Goal: Answer question/provide support

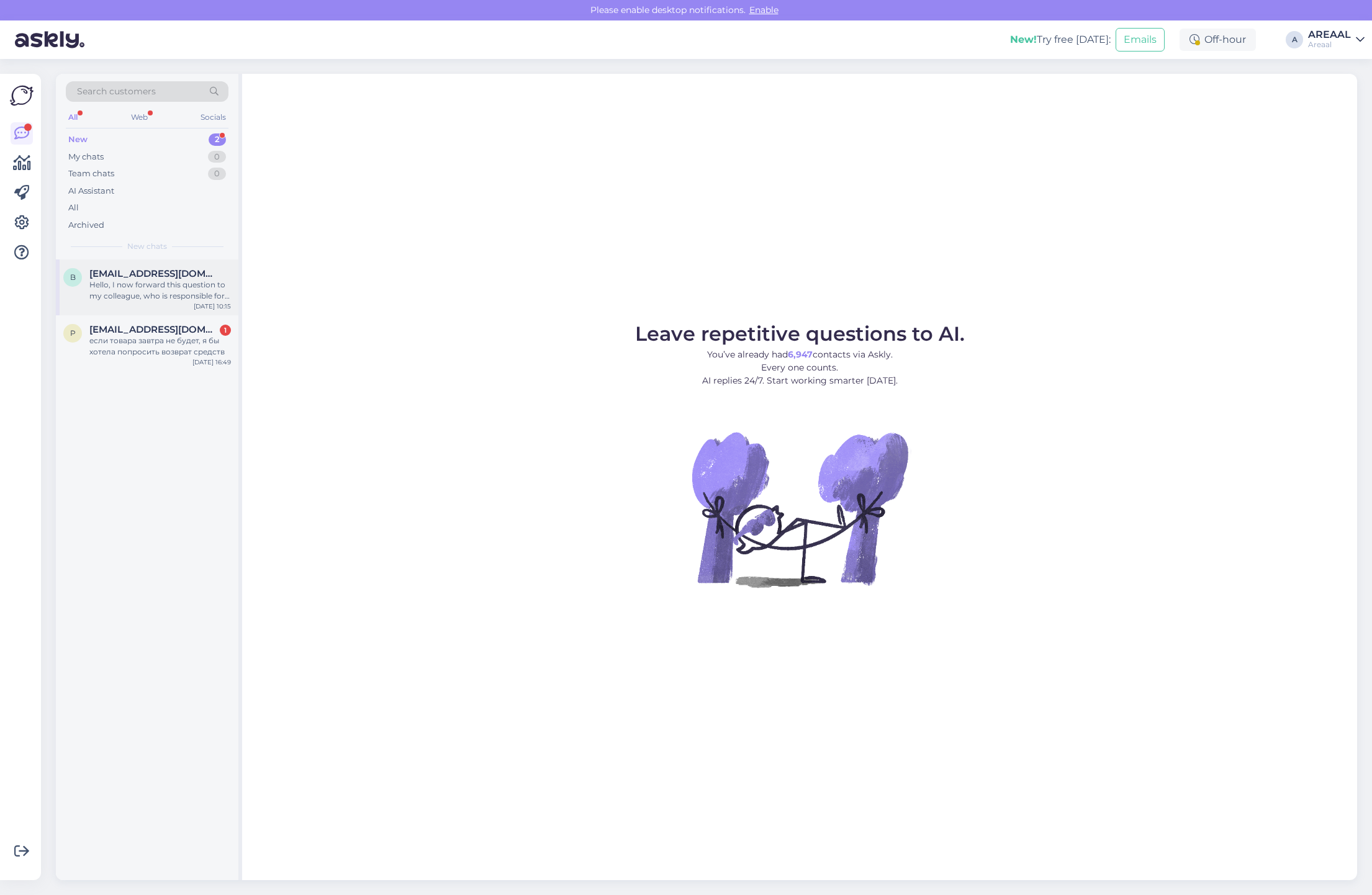
click at [159, 279] on div "Hello, I now forward this question to my colleague, who is responsible for this…" at bounding box center [160, 290] width 141 height 23
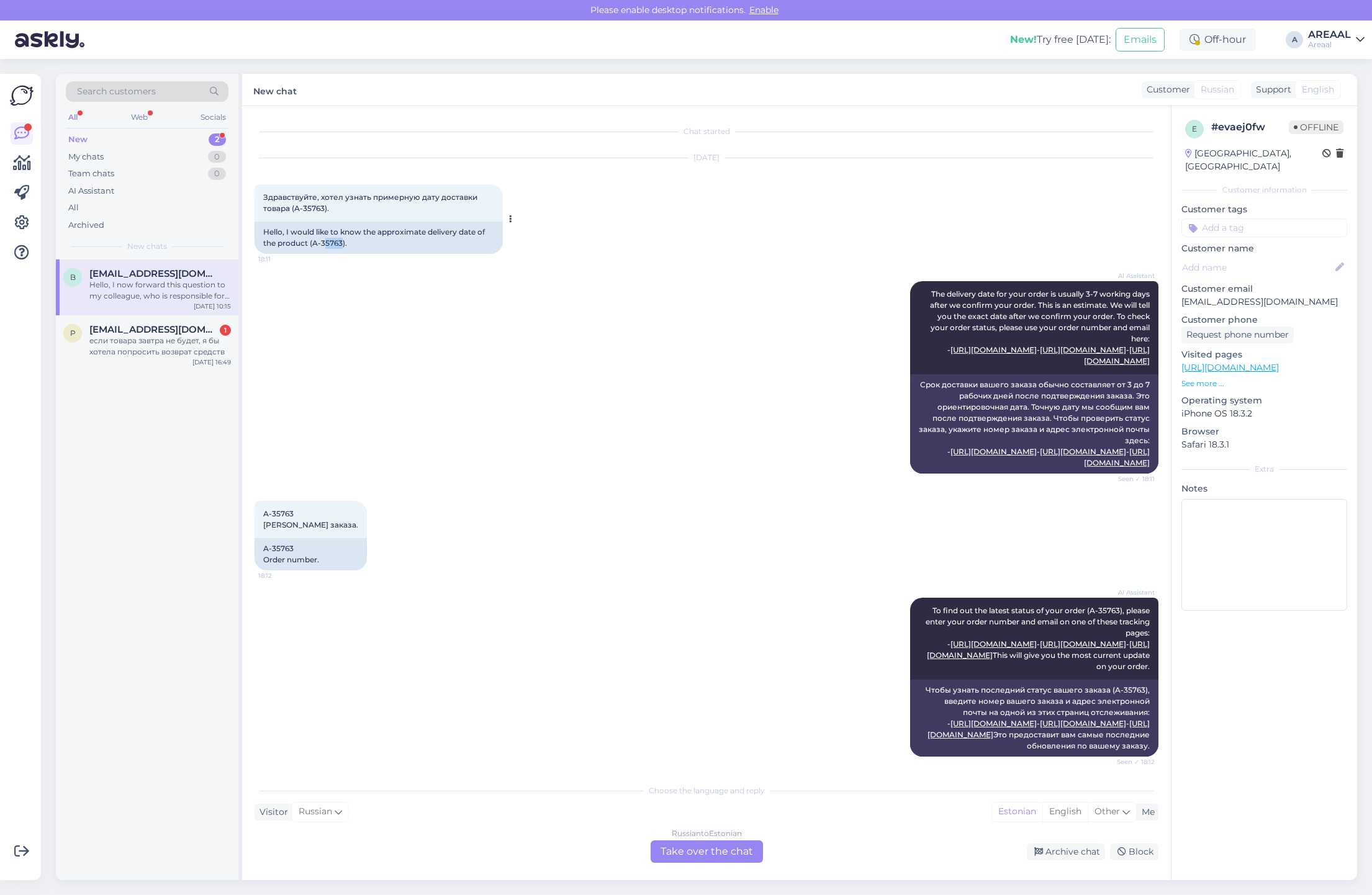
copy div "5763"
copy div "(A-35763"
copy div "A-35763"
drag, startPoint x: 341, startPoint y: 240, endPoint x: 312, endPoint y: 245, distance: 29.4
click at [312, 245] on div "Hello, I would like to know the approximate delivery date of the product (A-357…" at bounding box center [378, 238] width 248 height 32
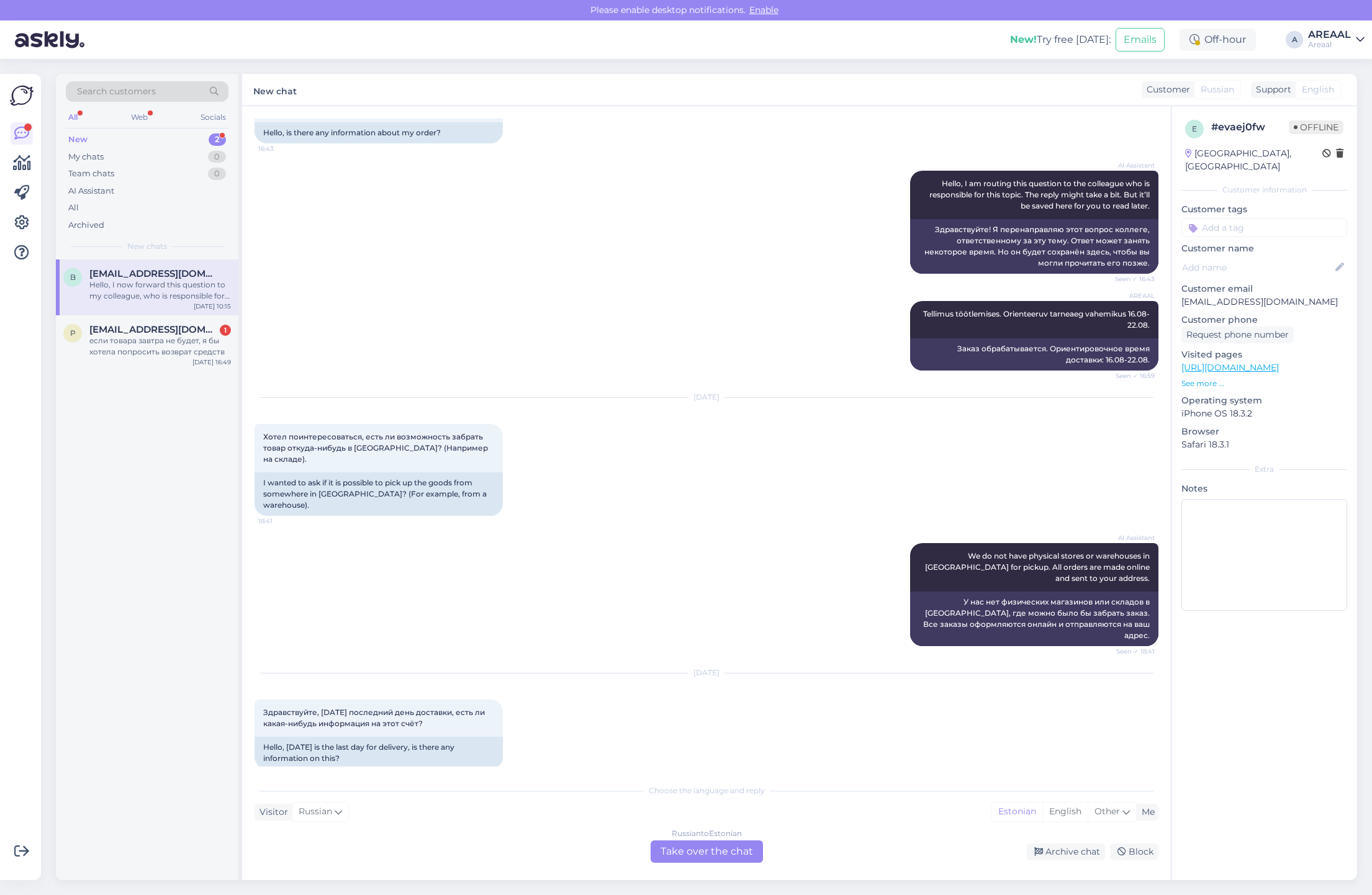
scroll to position [2982, 0]
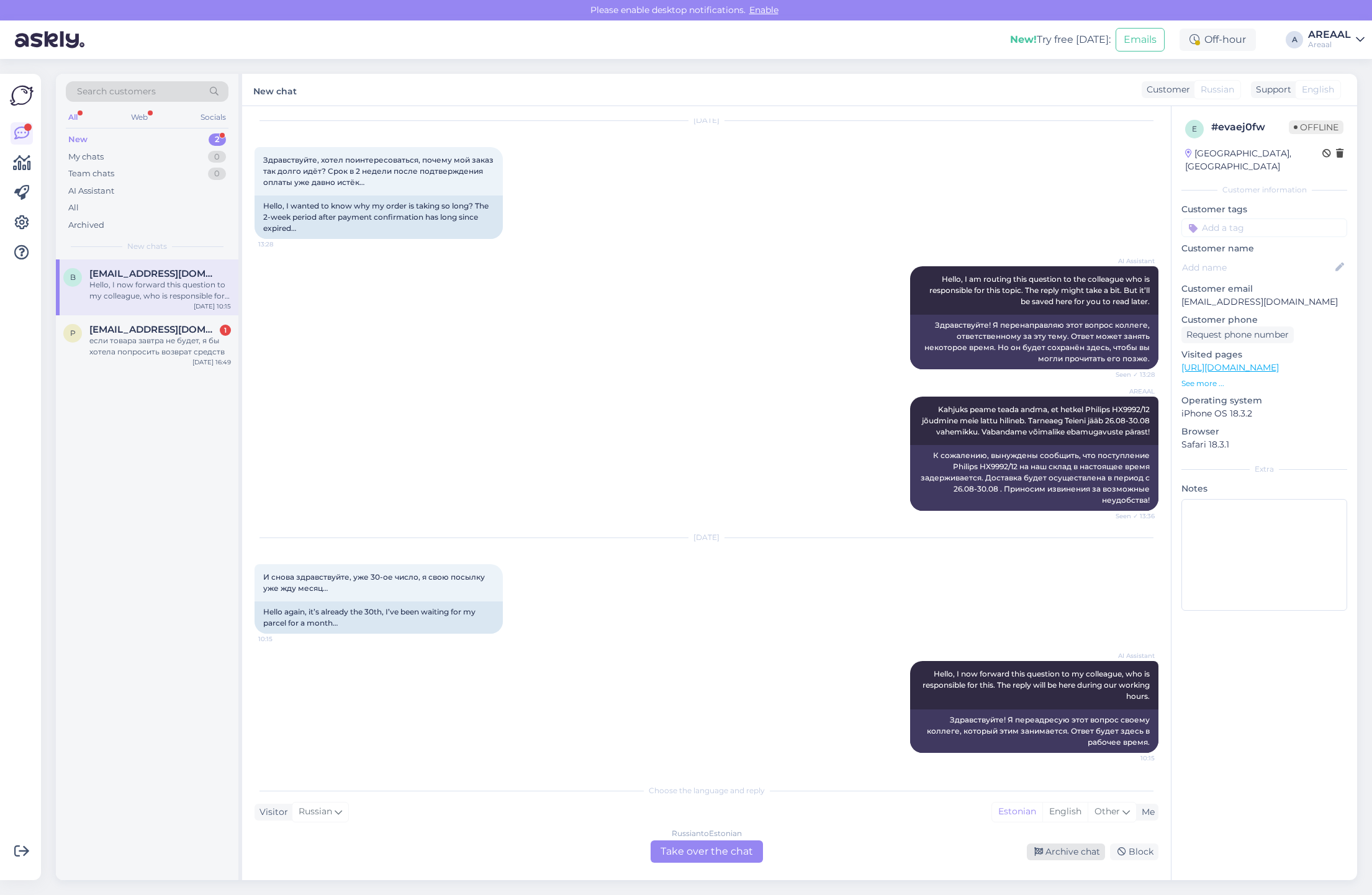
click at [1042, 850] on icon at bounding box center [1038, 851] width 8 height 8
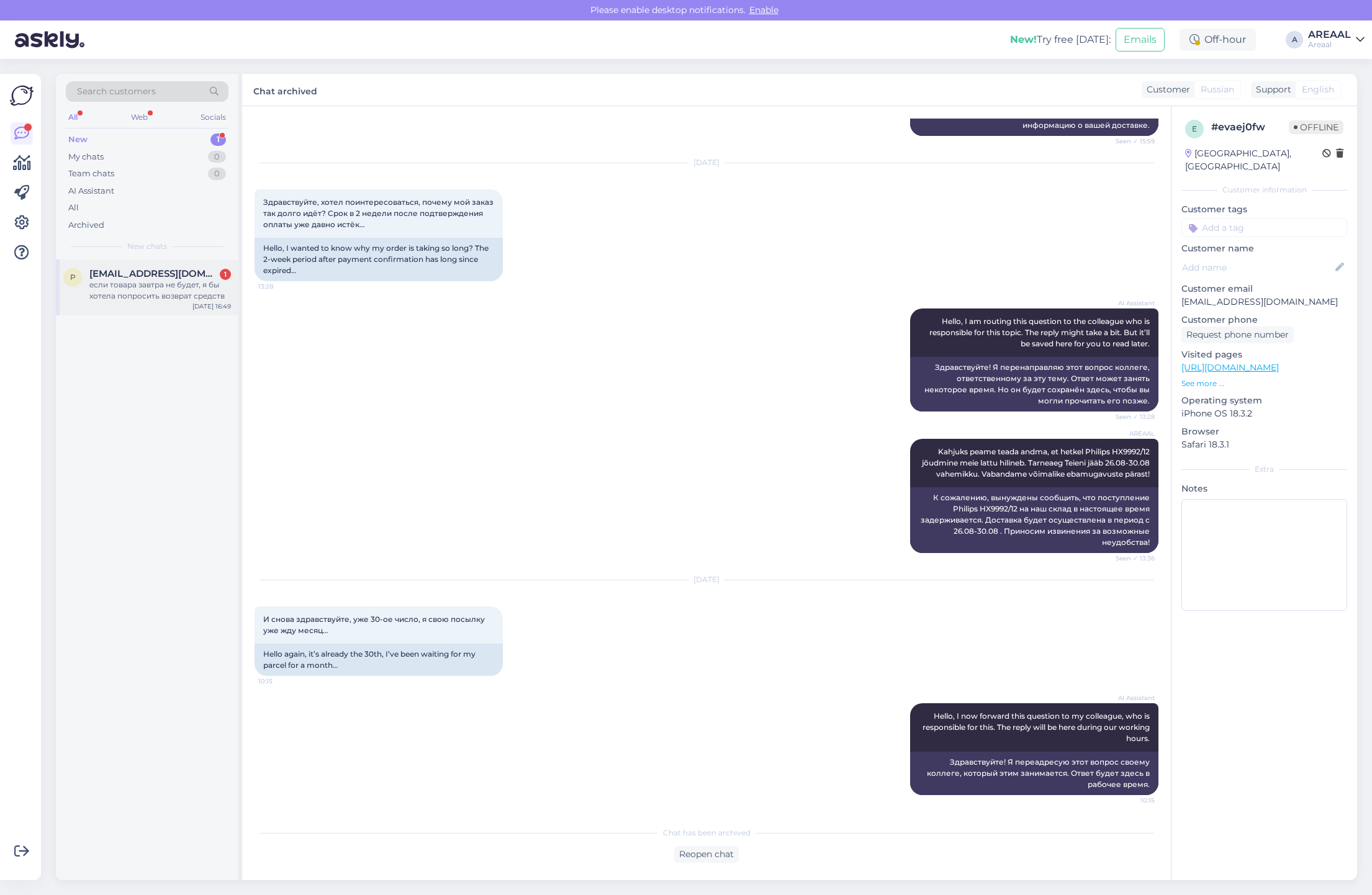
click at [174, 268] on span "pkondrat934@gmail.com" at bounding box center [154, 273] width 129 height 11
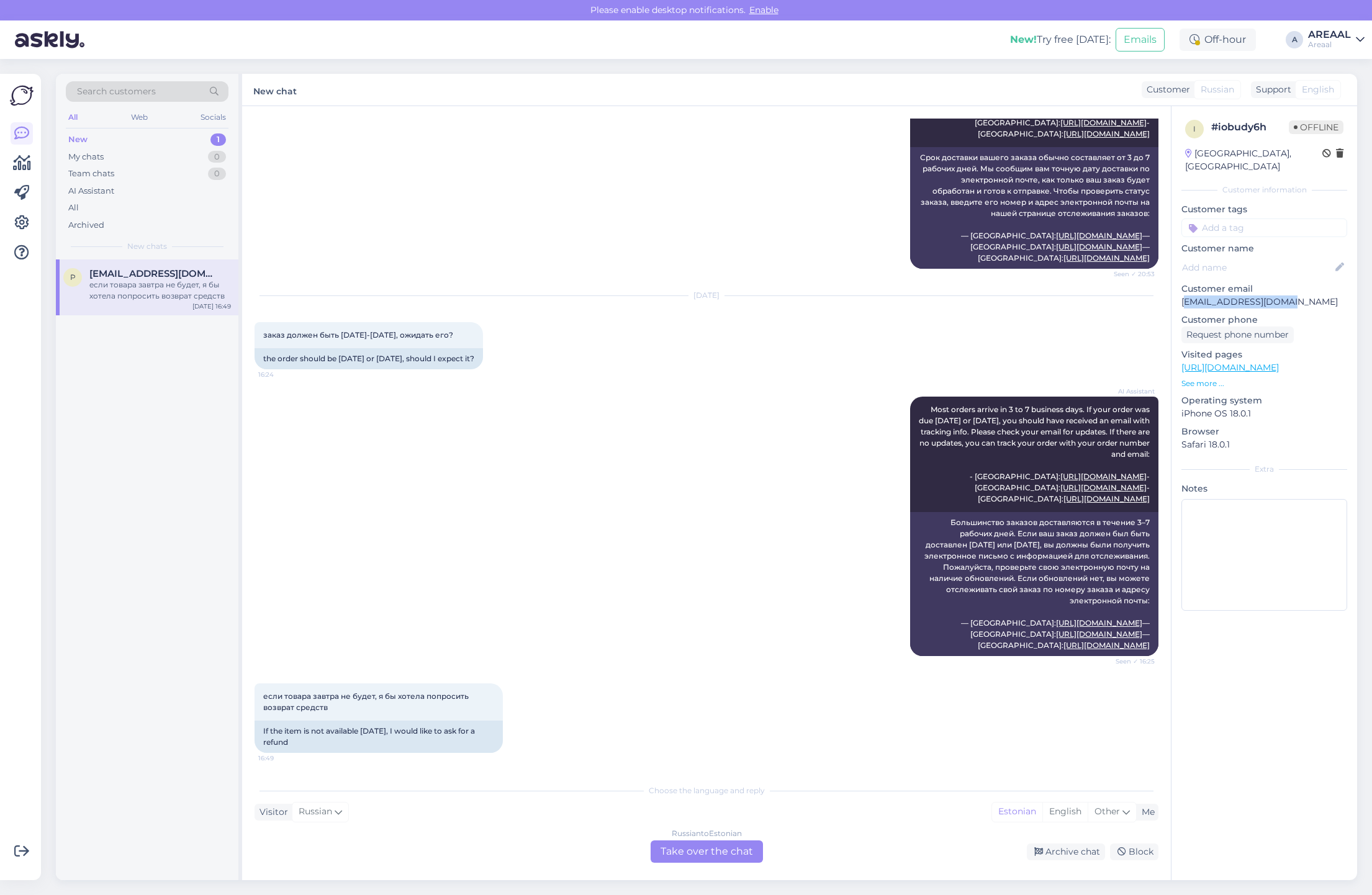
copy p "kondrat934@gmail.com"
copy p "pkondrat934@gmail.com"
drag, startPoint x: 1245, startPoint y: 283, endPoint x: 1179, endPoint y: 290, distance: 66.4
click at [1179, 290] on div "i # iobudy6h Offline Estonia, Tallinn Customer information Customer tags Custom…" at bounding box center [1264, 367] width 186 height 523
click at [636, 357] on div "Aug 29 2025 заказ должен быть сегодня-завтра, ожидать его? 16:24 the order shou…" at bounding box center [706, 333] width 904 height 101
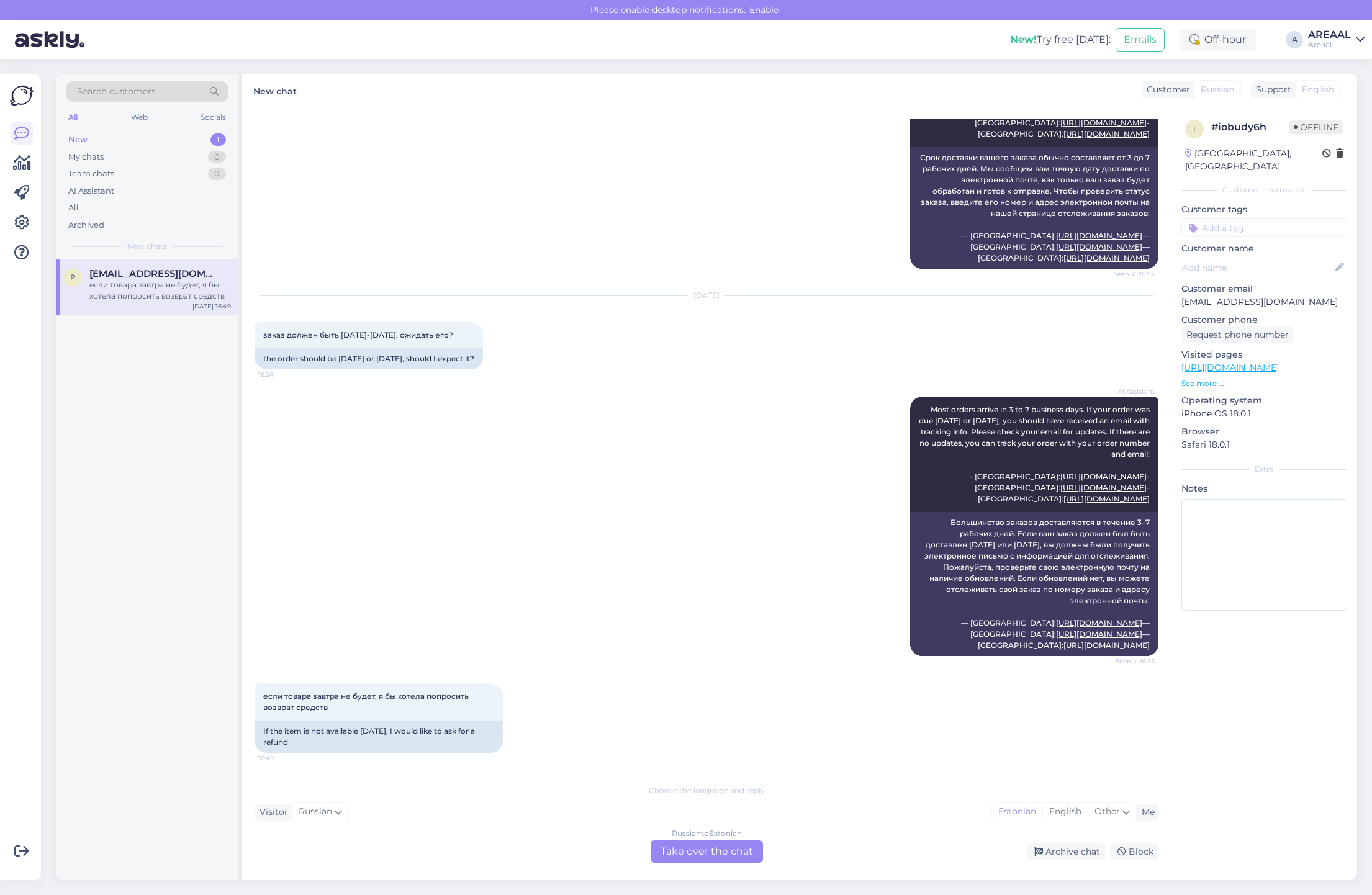
drag, startPoint x: 1083, startPoint y: 855, endPoint x: 1021, endPoint y: 788, distance: 91.3
click at [1083, 855] on div "Archive chat" at bounding box center [1065, 851] width 78 height 17
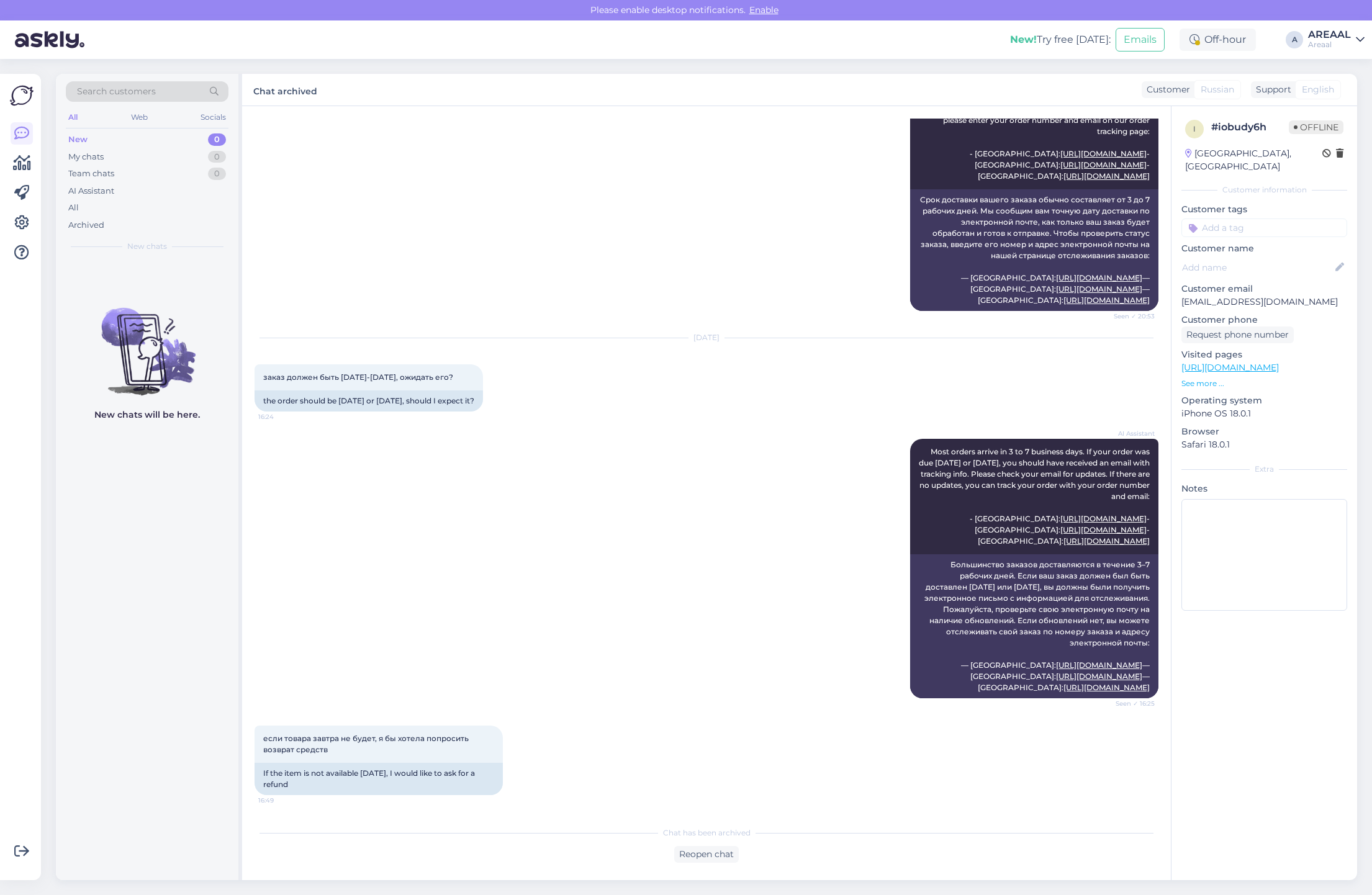
click at [694, 506] on div "AI Assistant Most orders arrive in 3 to 7 business days. If your order was due …" at bounding box center [706, 568] width 904 height 287
